Goal: Submit feedback/report problem

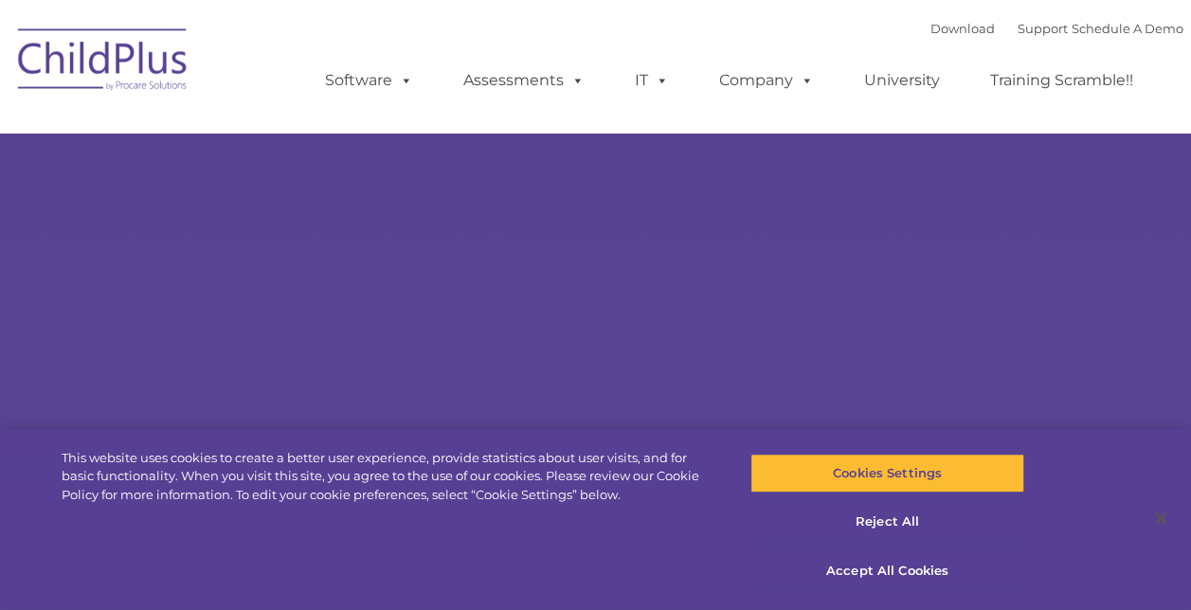
select select "MEDIUM"
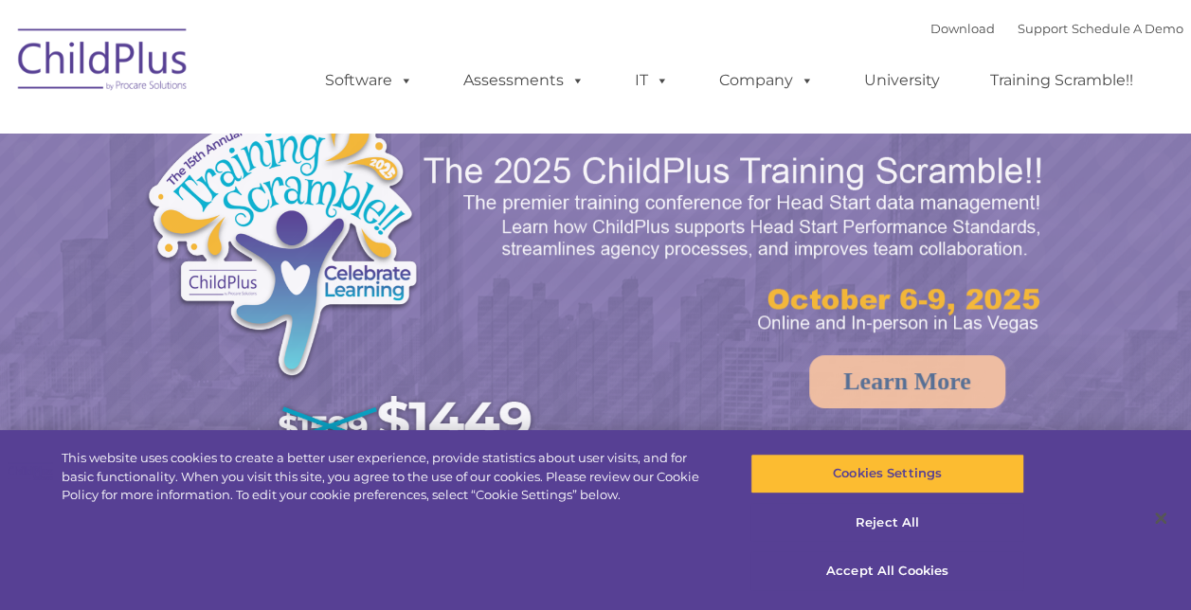
select select "MEDIUM"
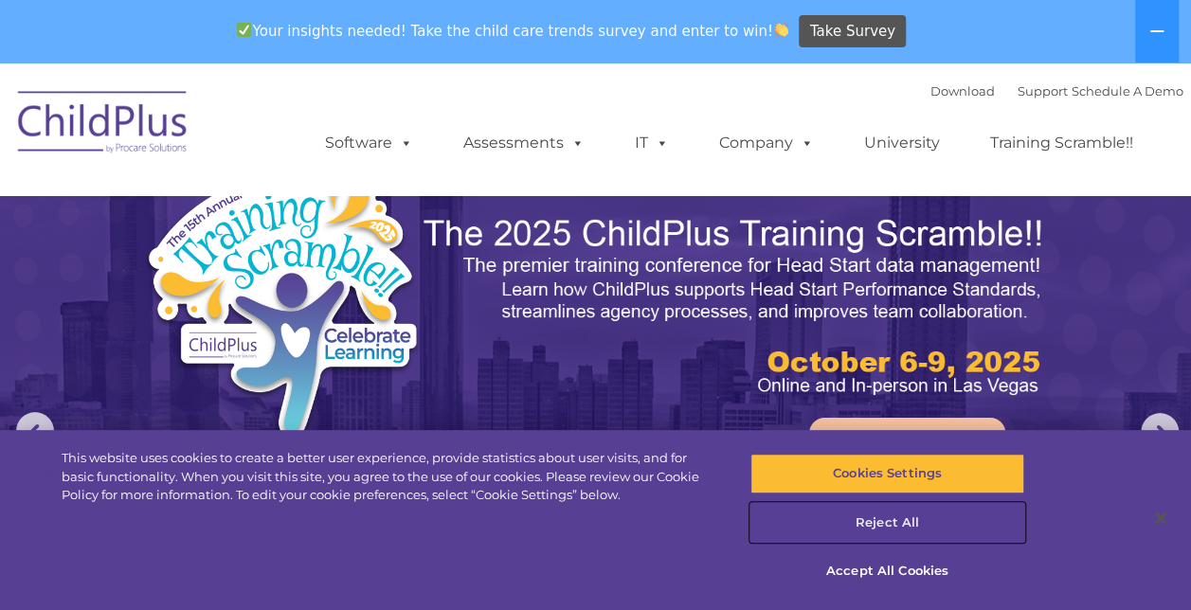
click at [898, 518] on button "Reject All" at bounding box center [887, 523] width 274 height 40
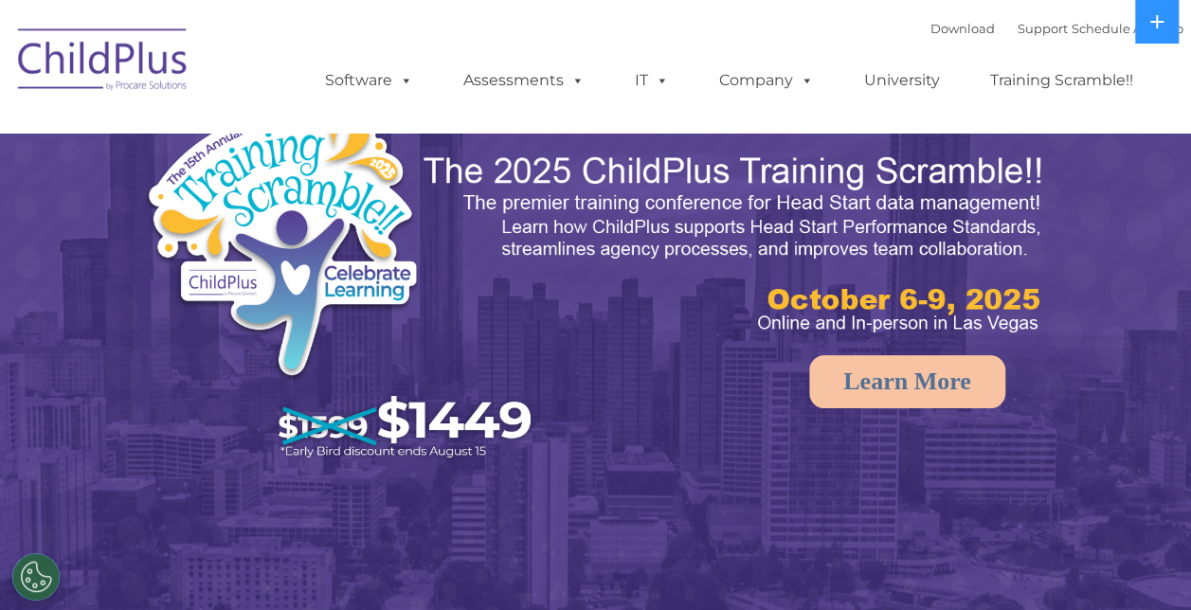
select select "MEDIUM"
